Goal: Transaction & Acquisition: Purchase product/service

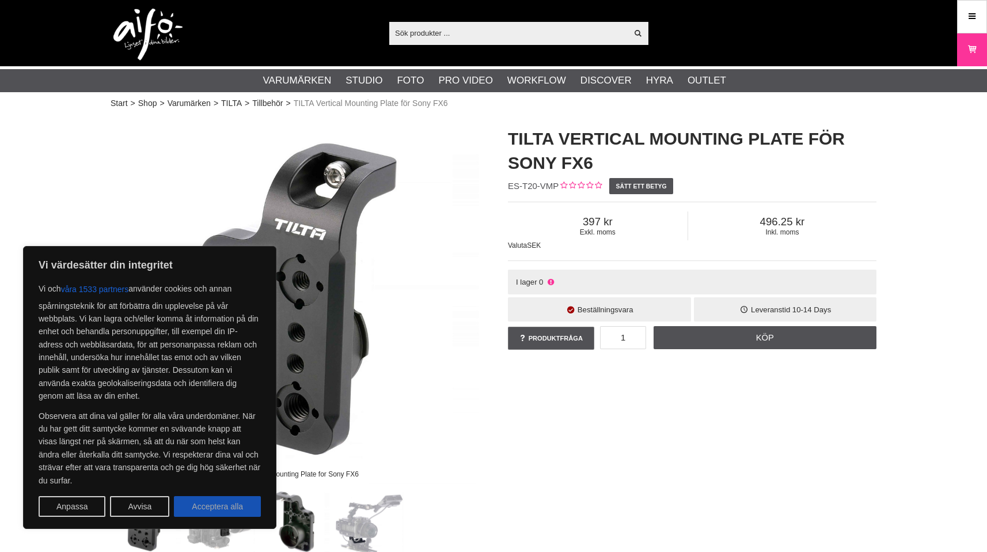
click at [201, 503] on button "Acceptera alla" at bounding box center [217, 506] width 87 height 21
checkbox input "true"
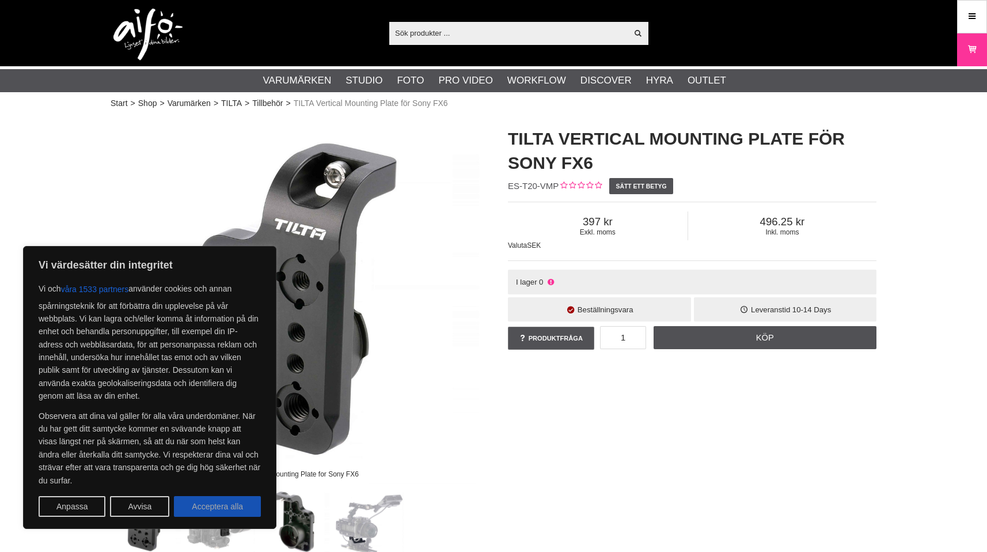
checkbox input "true"
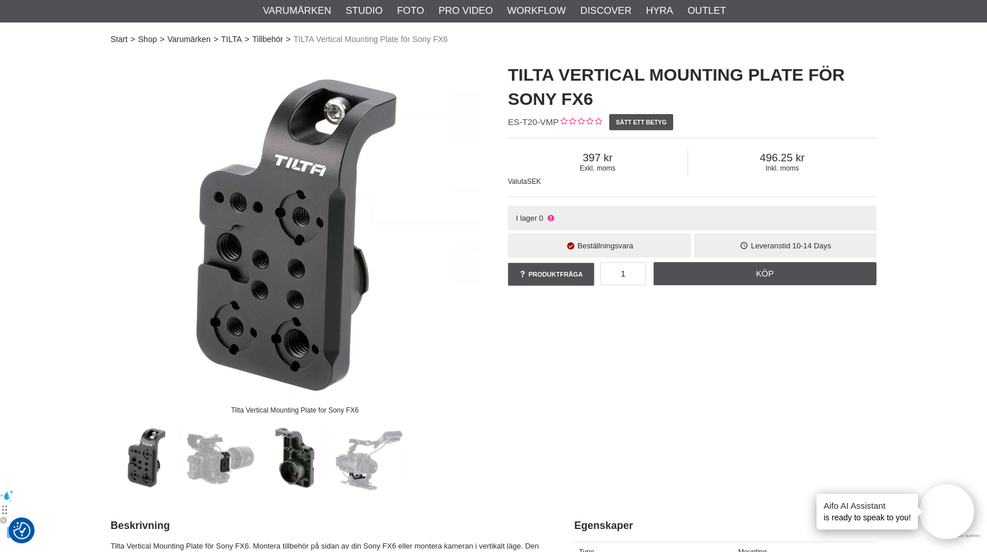
scroll to position [66, 0]
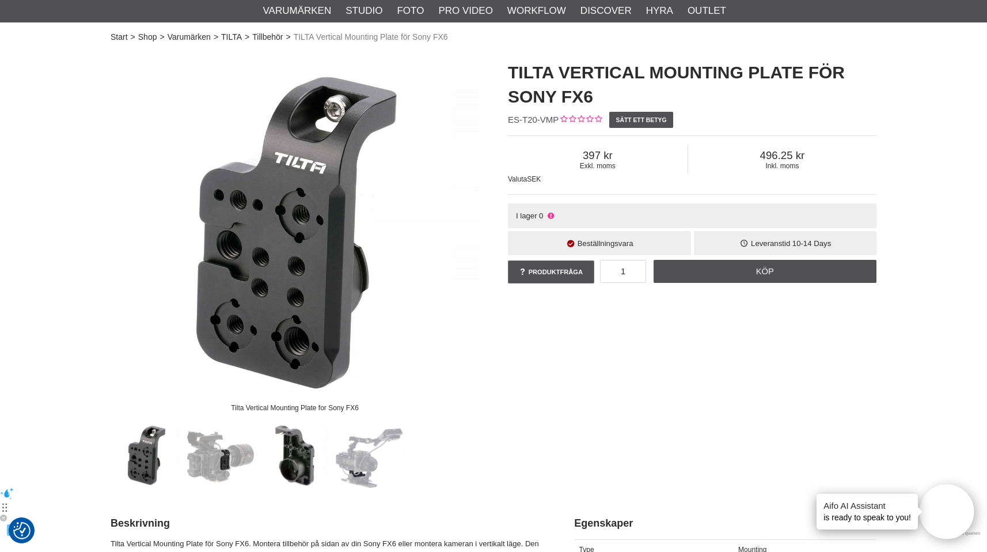
click at [298, 455] on img at bounding box center [295, 455] width 70 height 70
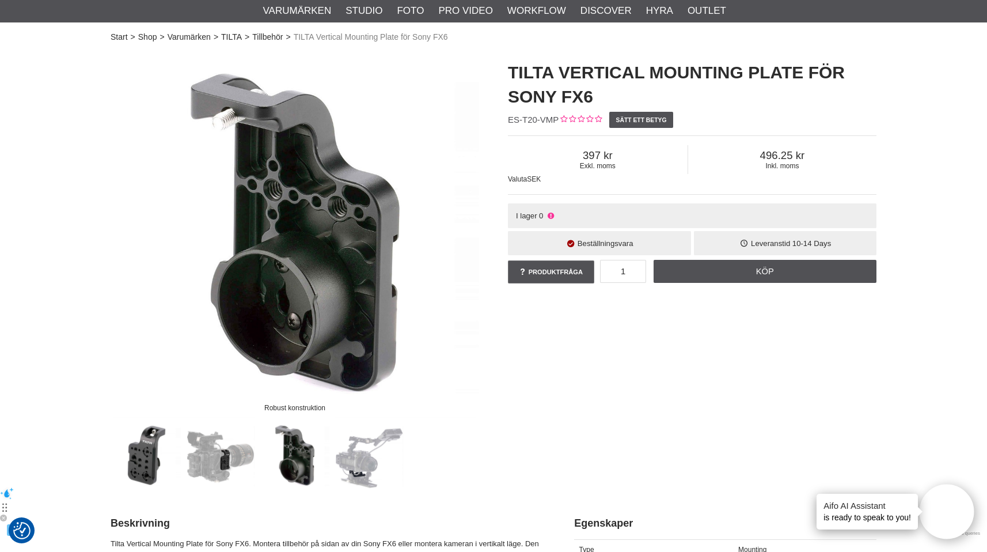
click at [224, 463] on img at bounding box center [221, 455] width 70 height 70
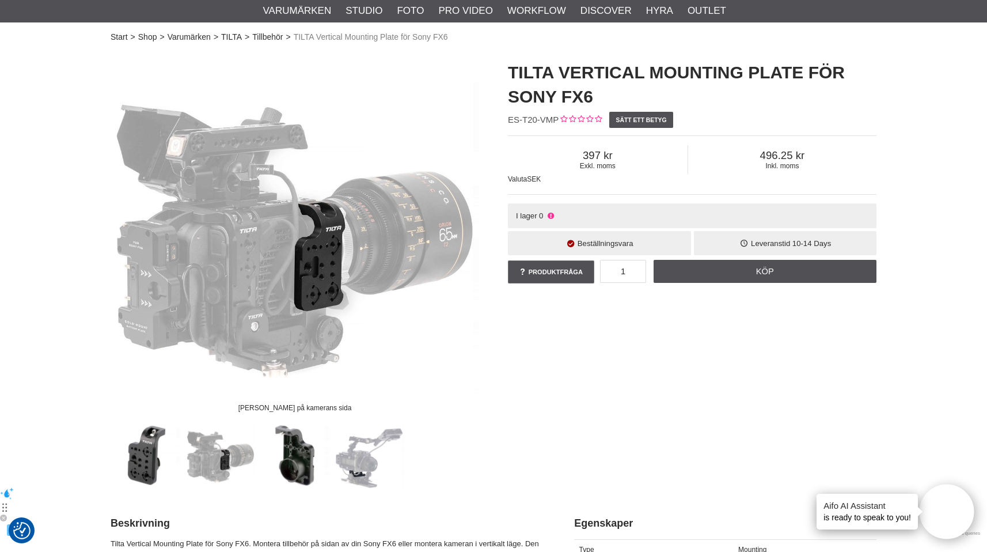
click at [300, 466] on img at bounding box center [295, 455] width 70 height 70
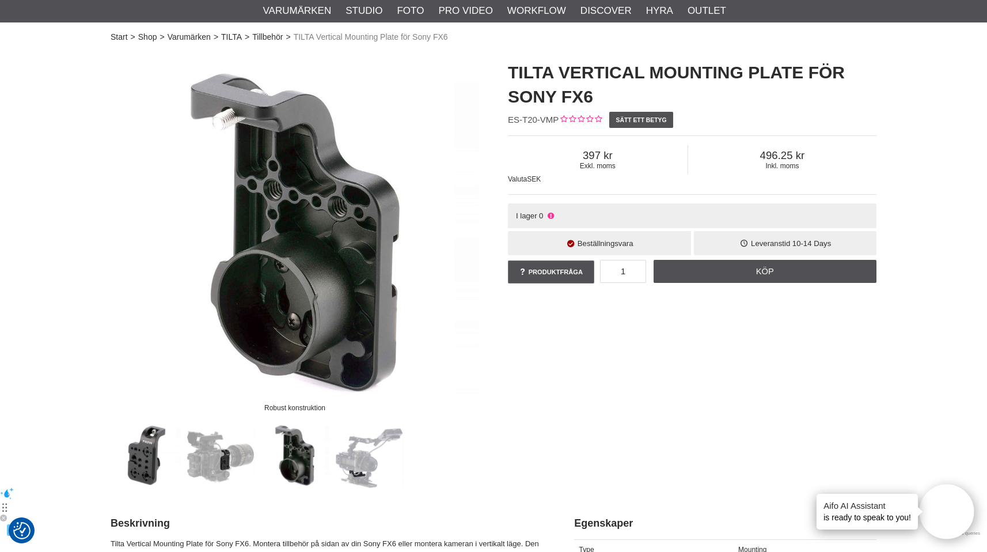
click at [216, 455] on img at bounding box center [221, 455] width 70 height 70
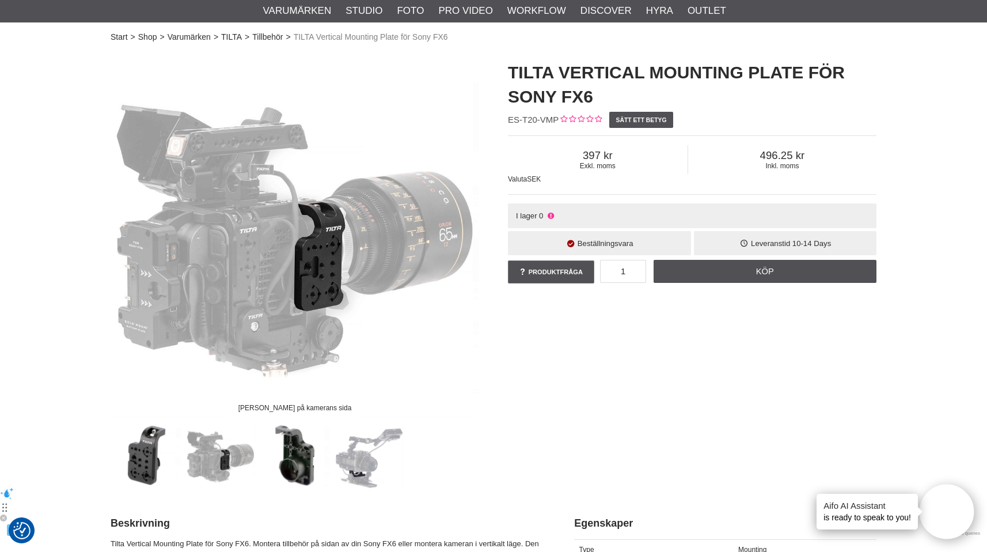
click at [550, 216] on icon at bounding box center [550, 215] width 9 height 9
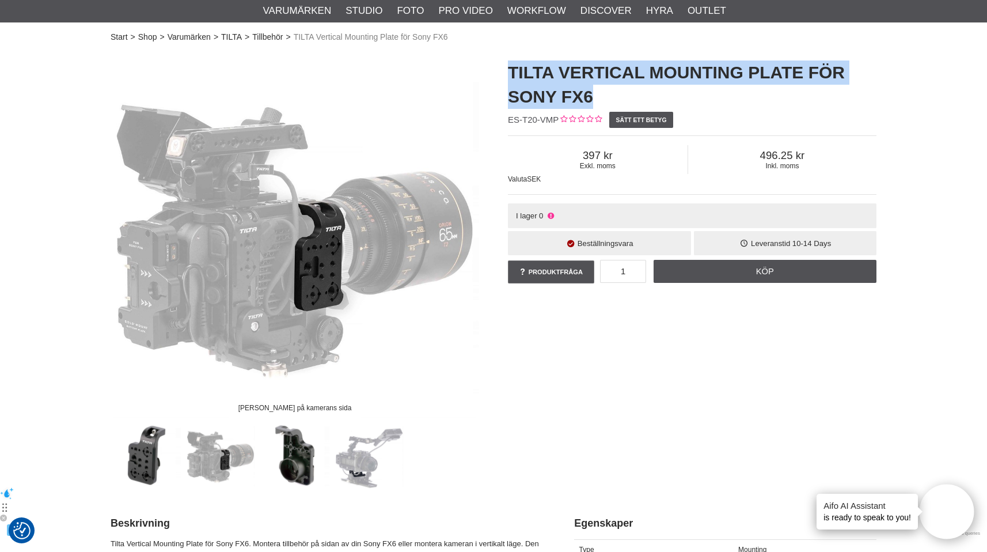
drag, startPoint x: 503, startPoint y: 73, endPoint x: 772, endPoint y: 94, distance: 269.7
click at [773, 94] on div "TILTA Vertical Mounting Plate för Sony FX6 ES-T20-VMP Sätt ett betyg Exkl. moms…" at bounding box center [691, 173] width 397 height 248
copy h1 "TILTA Vertical Mounting Plate för Sony FX6"
